Goal: Obtain resource: Obtain resource

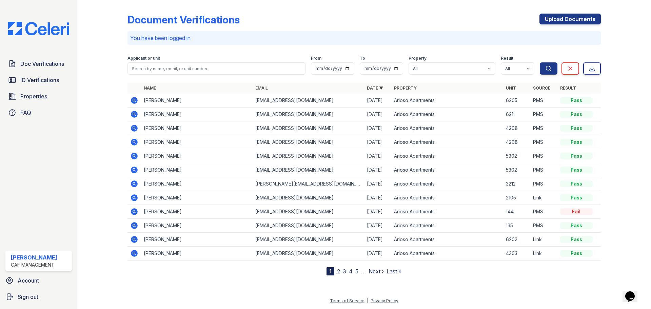
click at [133, 99] on icon at bounding box center [134, 100] width 7 height 7
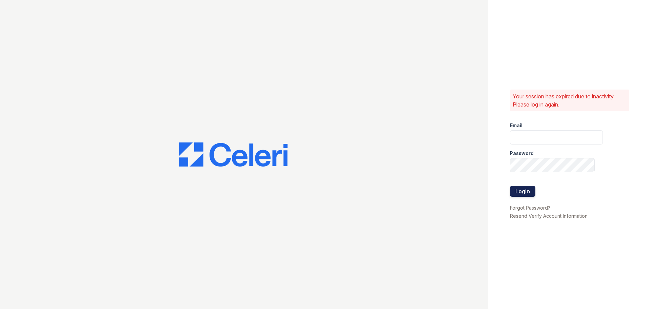
type input "[DOMAIN_NAME][EMAIL_ADDRESS][DOMAIN_NAME]"
click at [529, 189] on button "Login" at bounding box center [522, 191] width 25 height 11
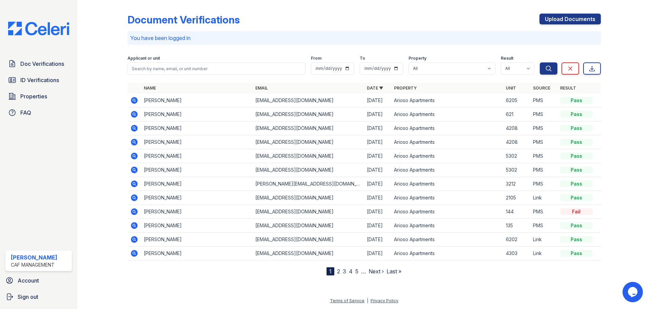
click at [134, 101] on icon at bounding box center [134, 100] width 2 height 2
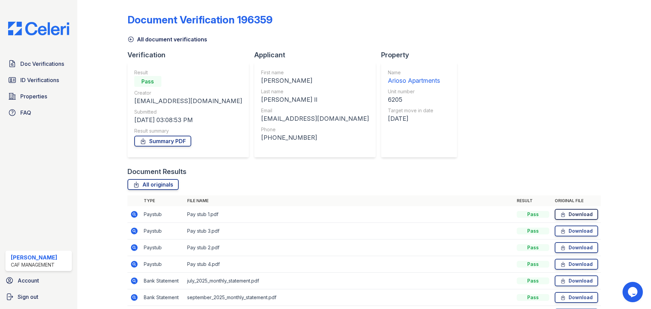
click at [579, 211] on link "Download" at bounding box center [576, 214] width 43 height 11
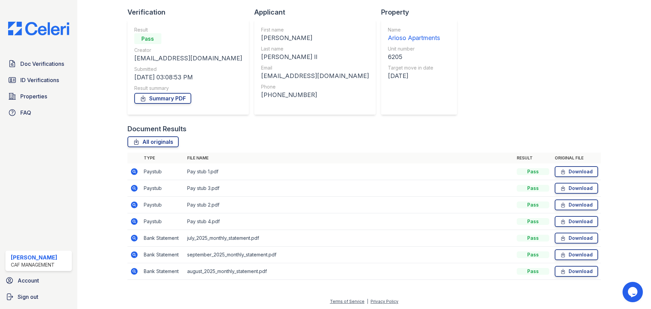
scroll to position [43, 0]
click at [580, 186] on link "Download" at bounding box center [576, 187] width 43 height 11
click at [578, 204] on link "Download" at bounding box center [576, 204] width 43 height 11
click at [136, 221] on icon at bounding box center [134, 220] width 7 height 7
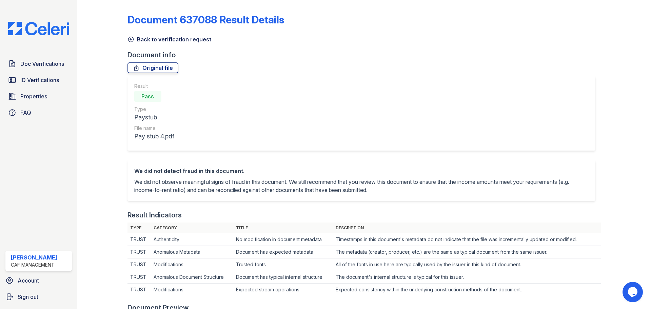
click at [130, 36] on icon at bounding box center [131, 39] width 7 height 7
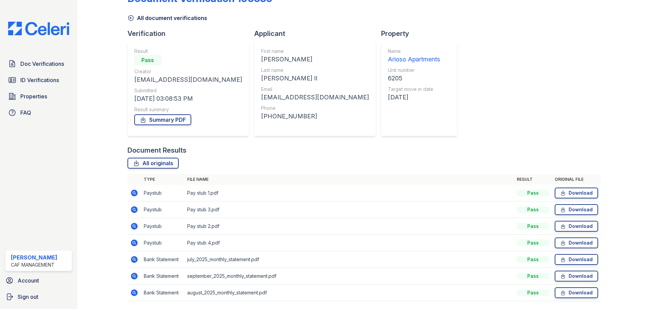
scroll to position [43, 0]
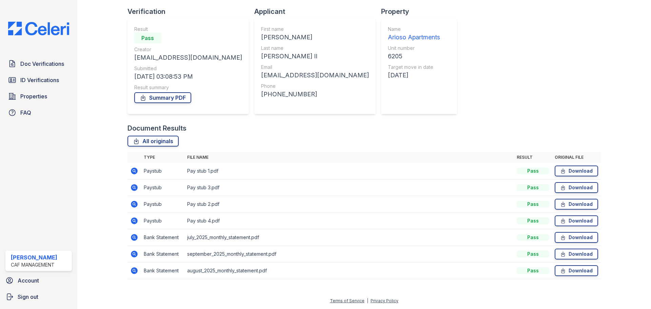
click at [133, 203] on icon at bounding box center [134, 204] width 2 height 2
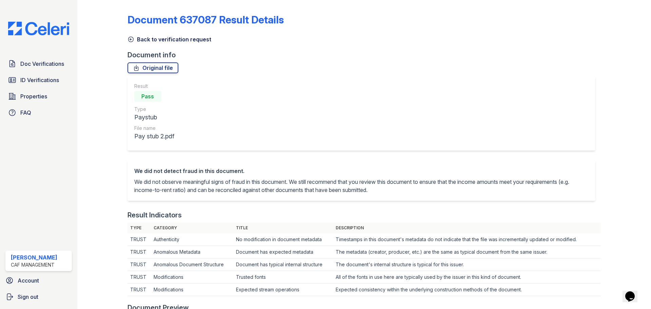
click at [131, 39] on icon at bounding box center [131, 39] width 7 height 7
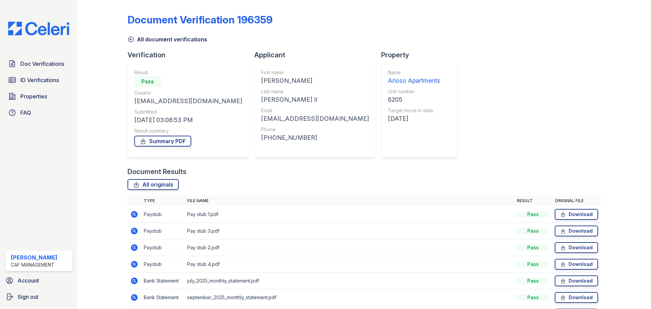
click at [133, 229] on icon at bounding box center [134, 231] width 7 height 7
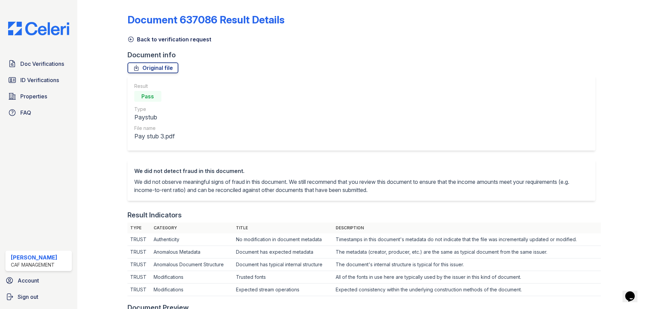
click at [131, 40] on icon at bounding box center [131, 39] width 7 height 7
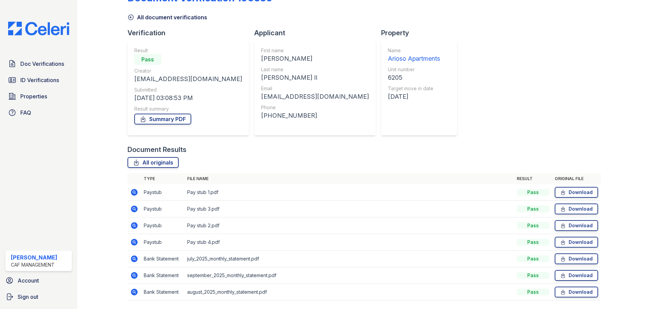
scroll to position [34, 0]
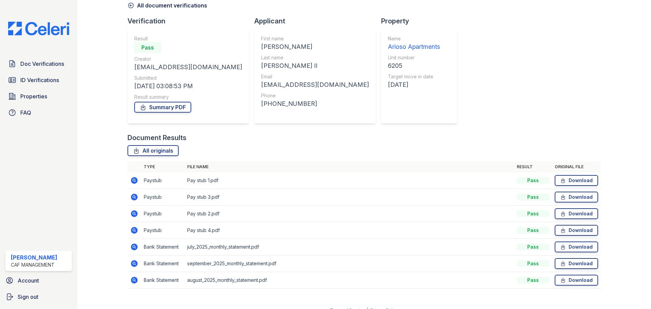
click at [134, 194] on icon at bounding box center [134, 197] width 7 height 7
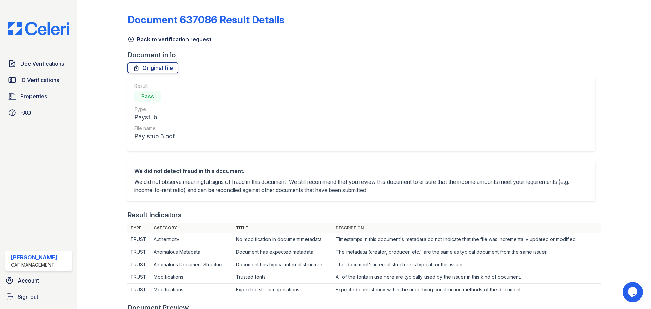
click at [131, 37] on icon at bounding box center [130, 39] width 5 height 5
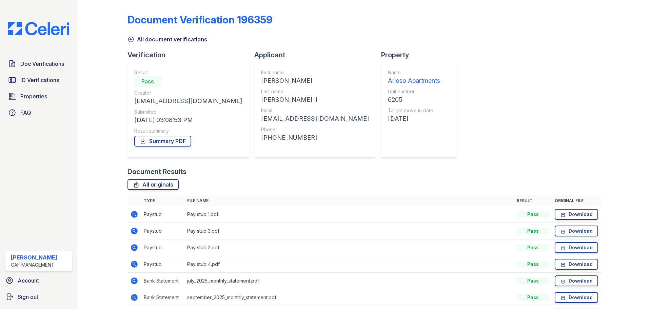
click at [134, 248] on icon at bounding box center [134, 247] width 2 height 2
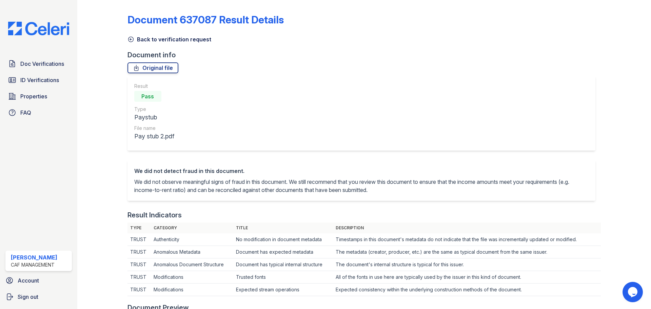
click at [131, 37] on icon at bounding box center [131, 39] width 7 height 7
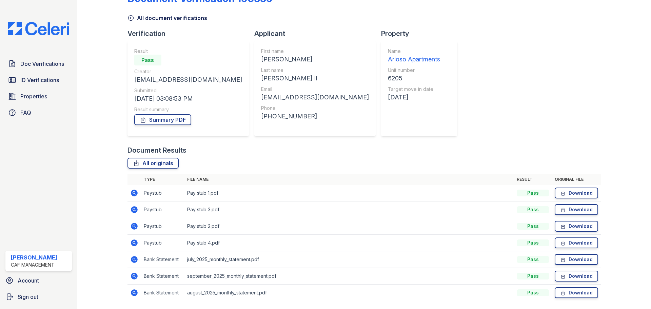
scroll to position [43, 0]
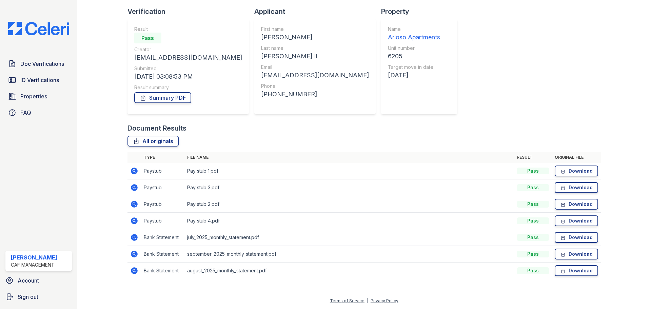
click at [134, 237] on icon at bounding box center [134, 237] width 2 height 2
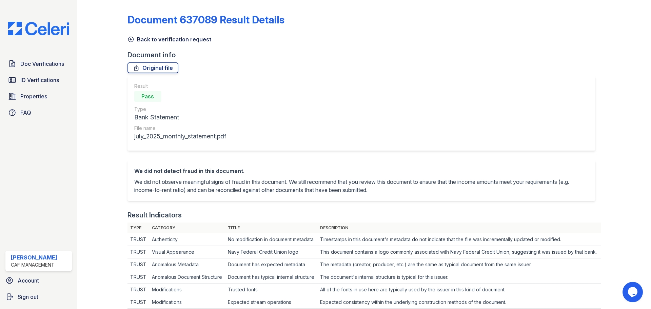
click at [132, 39] on icon at bounding box center [131, 39] width 7 height 7
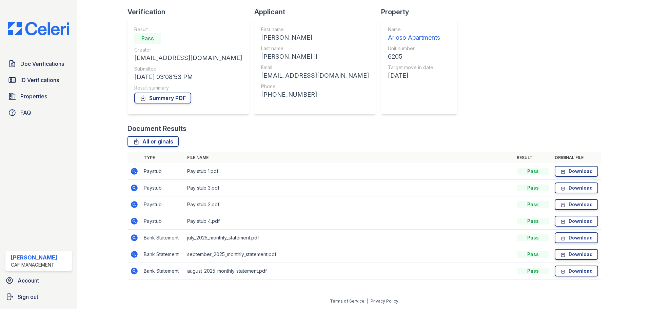
scroll to position [43, 0]
click at [134, 271] on icon at bounding box center [134, 271] width 8 height 8
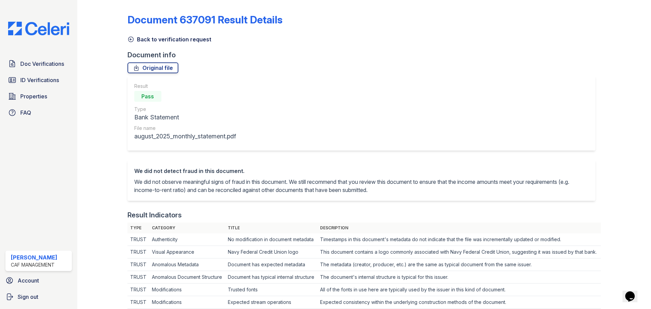
click at [131, 39] on icon at bounding box center [131, 39] width 7 height 7
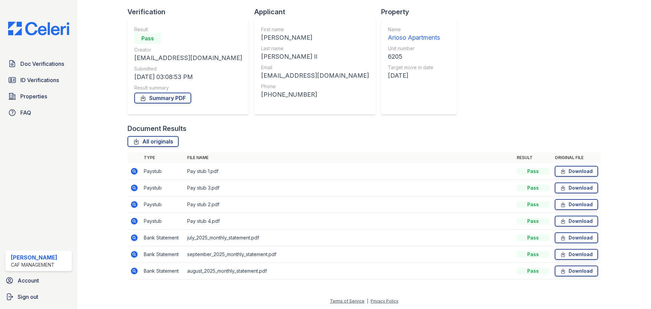
scroll to position [43, 0]
click at [132, 252] on icon at bounding box center [134, 254] width 7 height 7
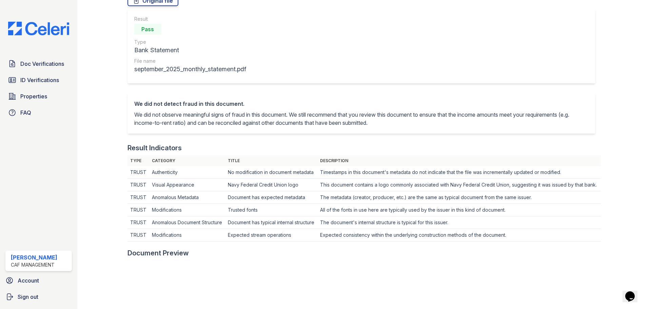
scroll to position [237, 0]
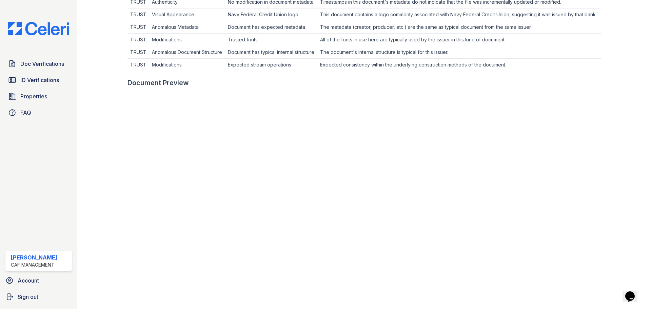
click at [103, 198] on div at bounding box center [107, 82] width 39 height 634
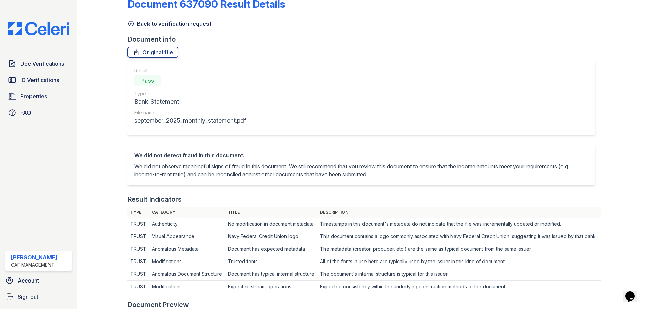
scroll to position [0, 0]
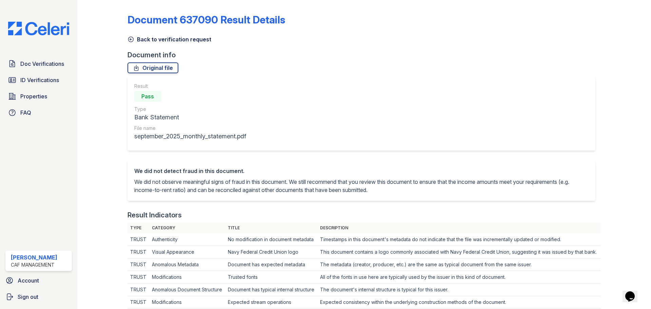
click at [130, 39] on icon at bounding box center [131, 39] width 7 height 7
